Goal: Information Seeking & Learning: Learn about a topic

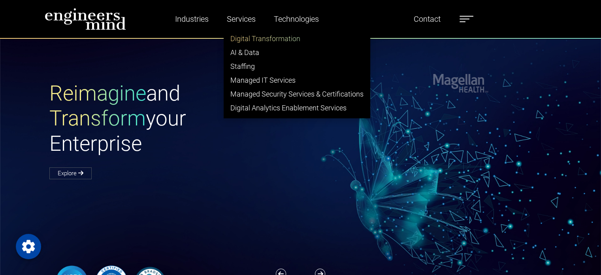
click at [251, 38] on link "Digital Transformation" at bounding box center [297, 39] width 146 height 14
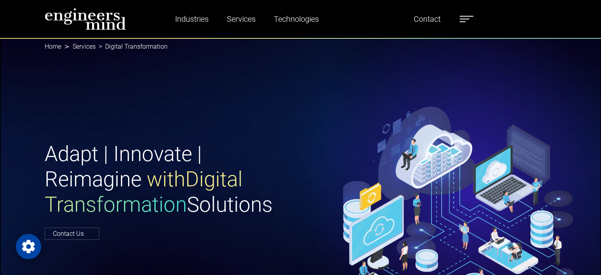
click at [465, 20] on label at bounding box center [467, 19] width 14 height 10
click at [465, 19] on label at bounding box center [467, 19] width 14 height 10
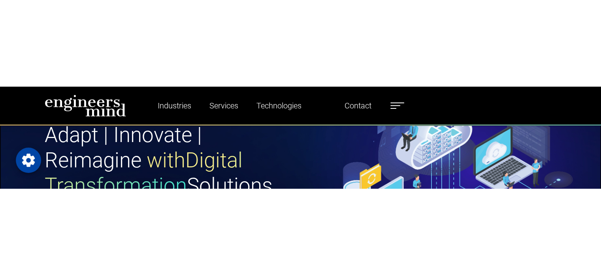
scroll to position [111, 0]
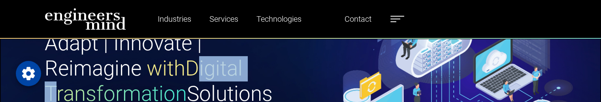
click at [207, 70] on span "with Digital Transformation" at bounding box center [144, 81] width 198 height 50
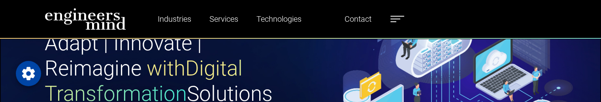
click at [285, 52] on h1 "Adapt | Innovate | Reimagine with Digital Transformation Solutions" at bounding box center [170, 69] width 251 height 76
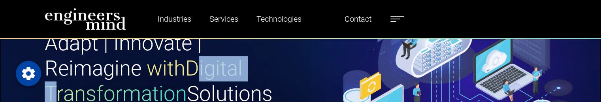
click at [208, 68] on span "with Digital Transformation" at bounding box center [144, 81] width 198 height 50
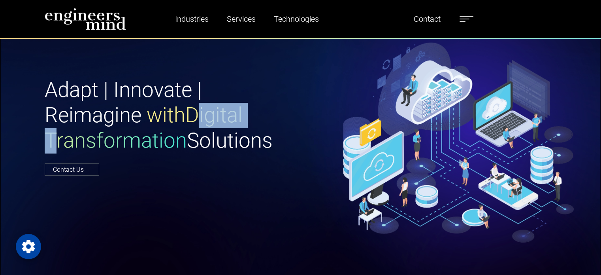
scroll to position [96, 0]
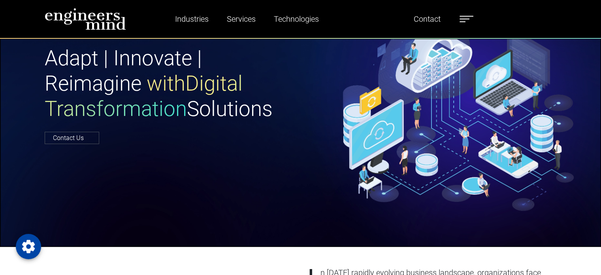
click at [314, 152] on div "Adapt | Innovate | Reimagine with Digital Transformation Solutions Contact Us" at bounding box center [300, 94] width 601 height 304
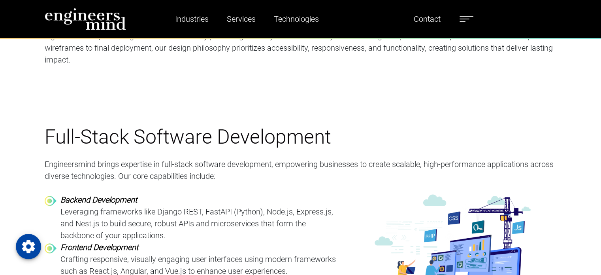
scroll to position [0, 0]
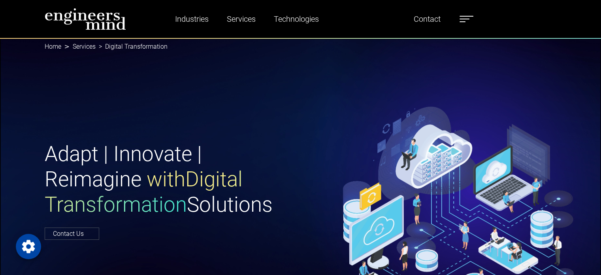
click at [465, 18] on label at bounding box center [467, 19] width 14 height 10
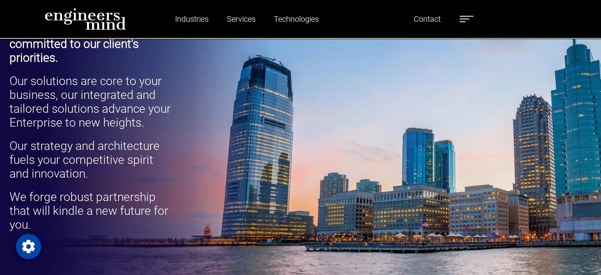
scroll to position [384, 0]
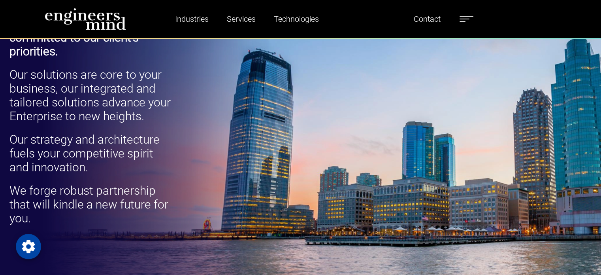
drag, startPoint x: 272, startPoint y: 57, endPoint x: 234, endPoint y: 153, distance: 104.0
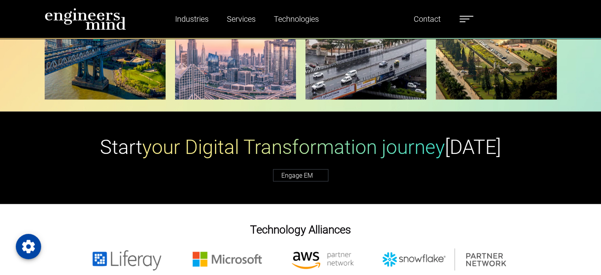
scroll to position [1613, 0]
